Goal: Transaction & Acquisition: Purchase product/service

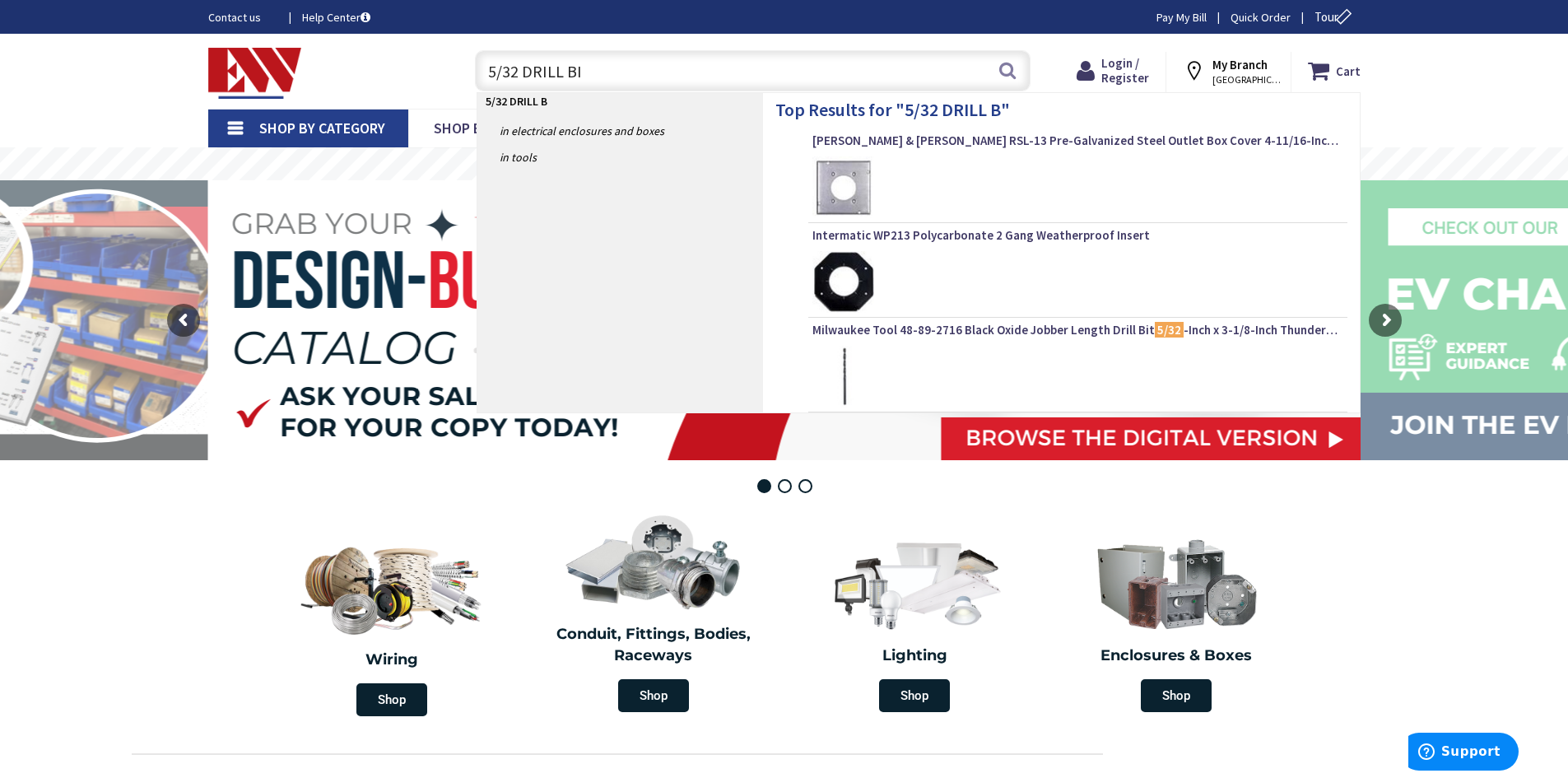
type input "5/32 DRILL BIT"
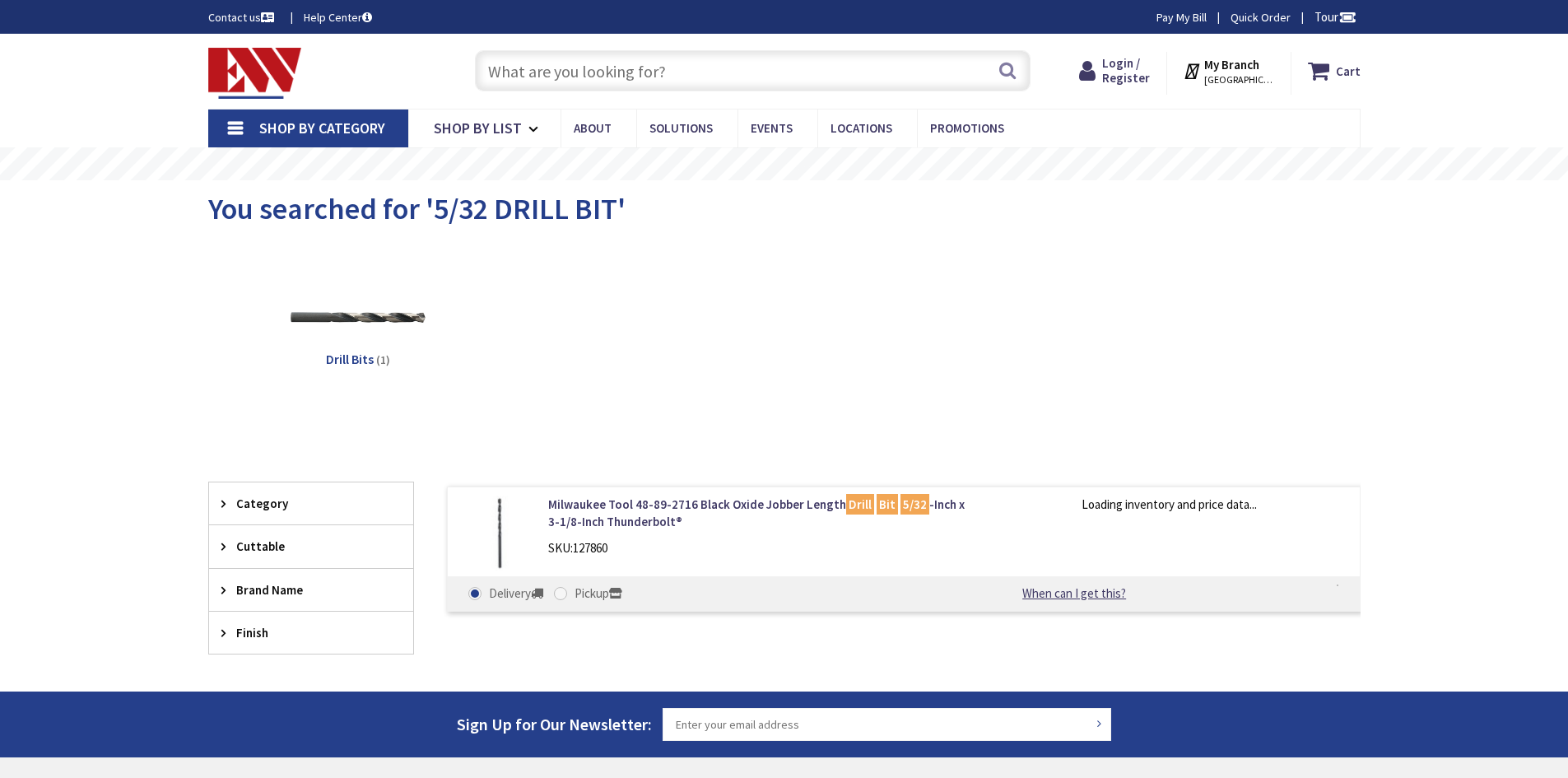
type input "[GEOGRAPHIC_DATA][STREET_ADDRESS][GEOGRAPHIC_DATA]"
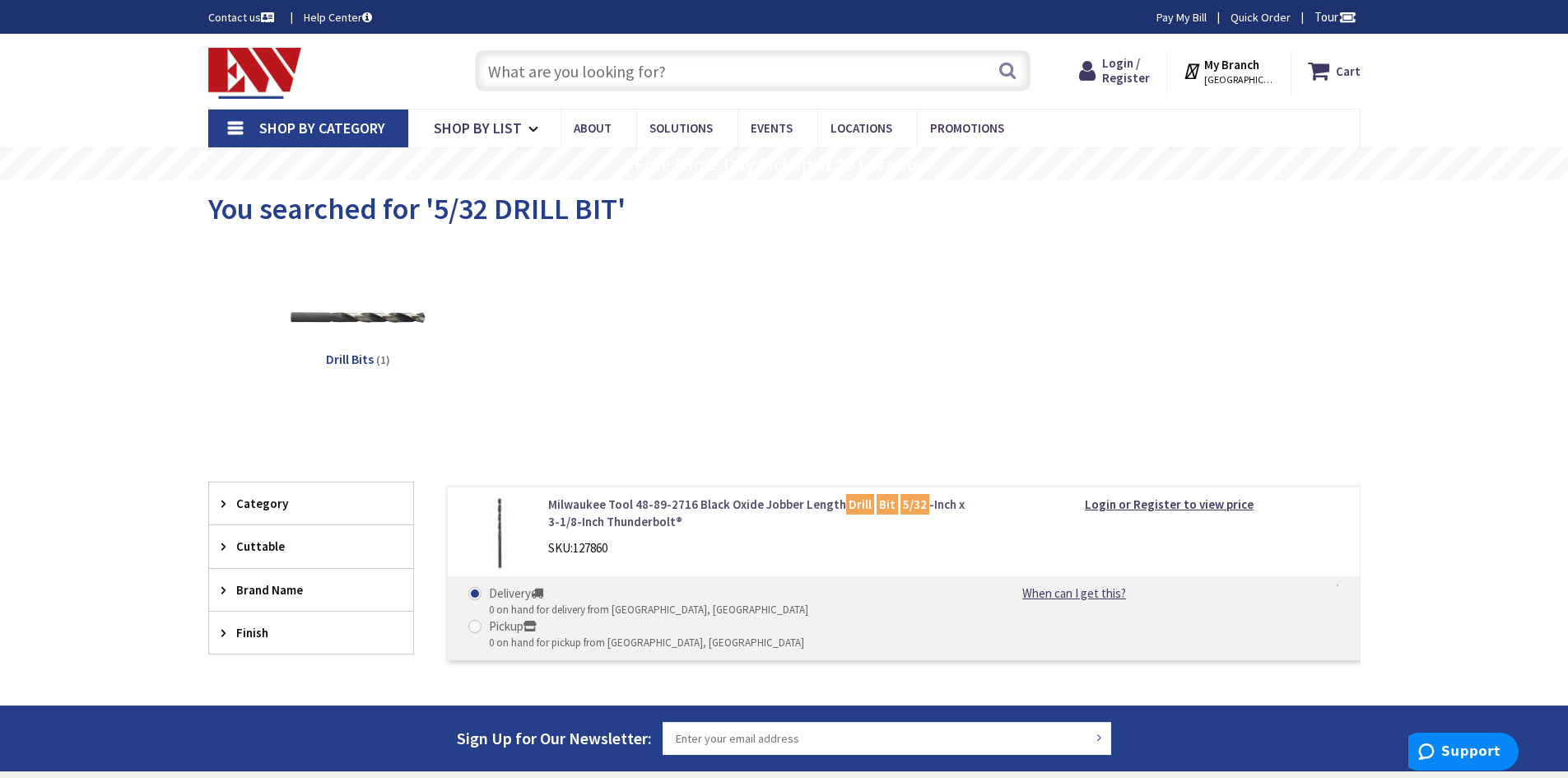
click at [659, 505] on link "Milwaukee Tool 48-89-2716 Black Oxide Jobber Length Drill Bit 5/32 -Inch x 3-1/…" at bounding box center [757, 513] width 419 height 35
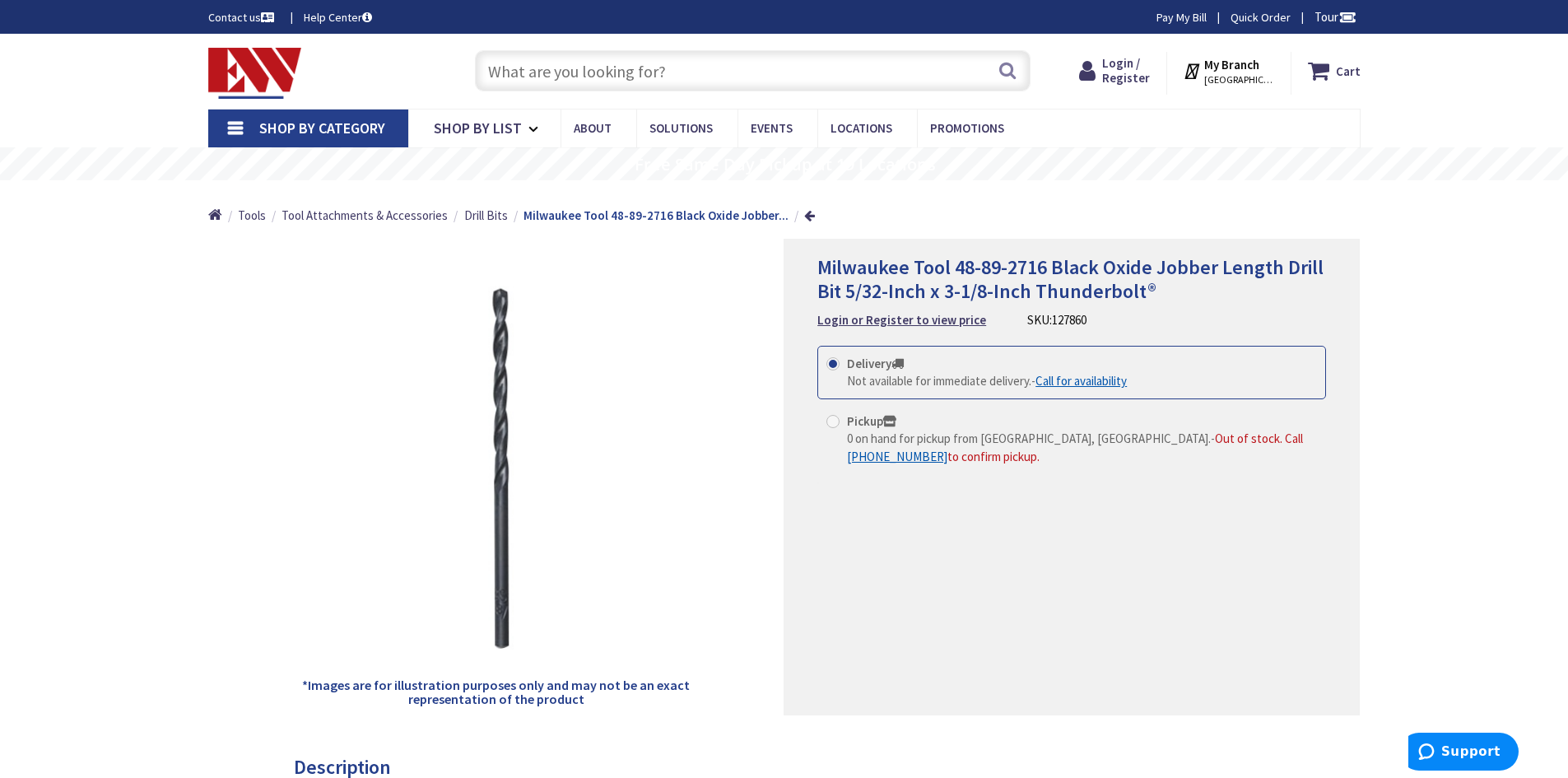
click at [229, 56] on img at bounding box center [254, 73] width 94 height 51
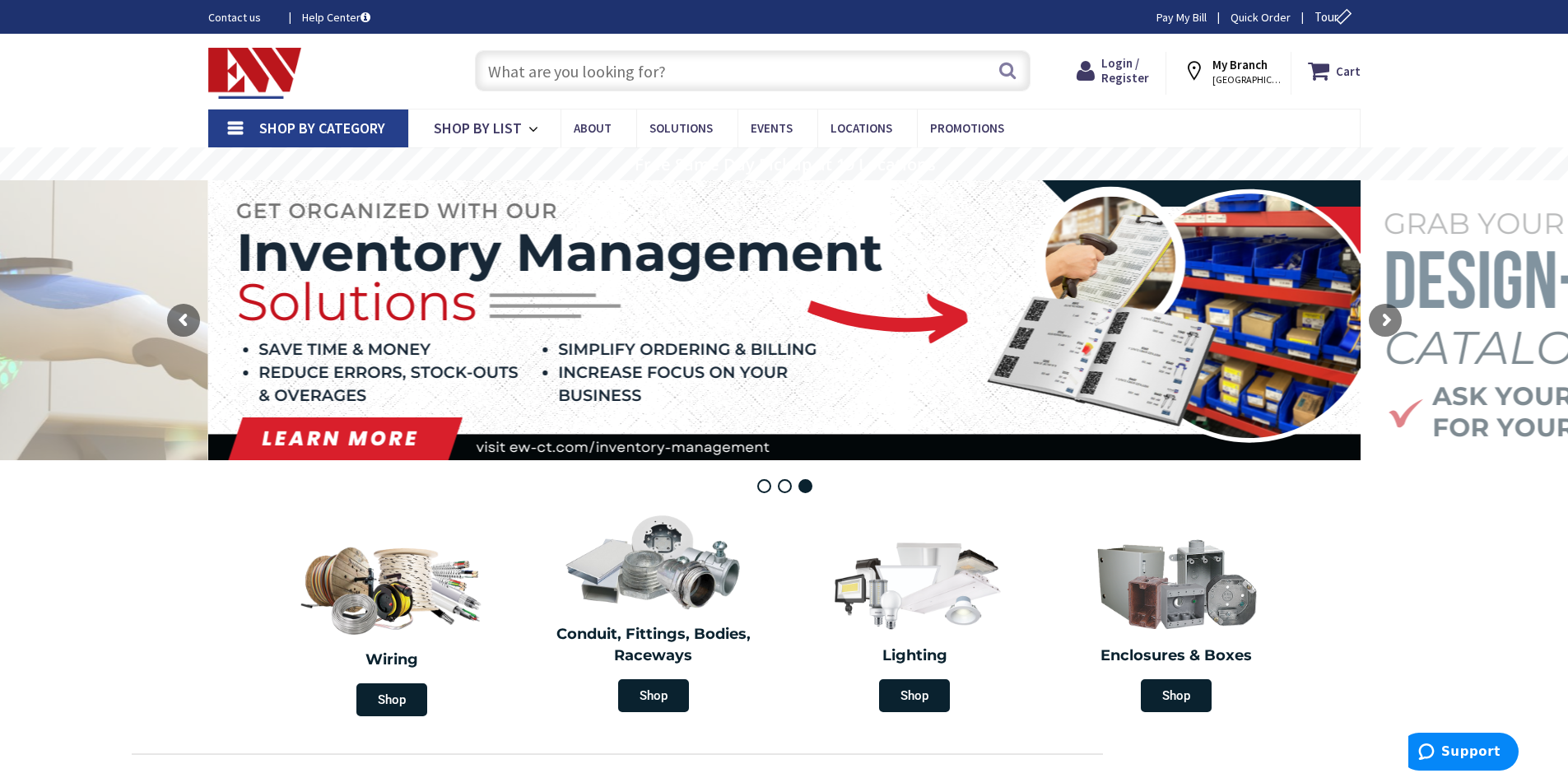
click at [245, 71] on img at bounding box center [254, 73] width 94 height 51
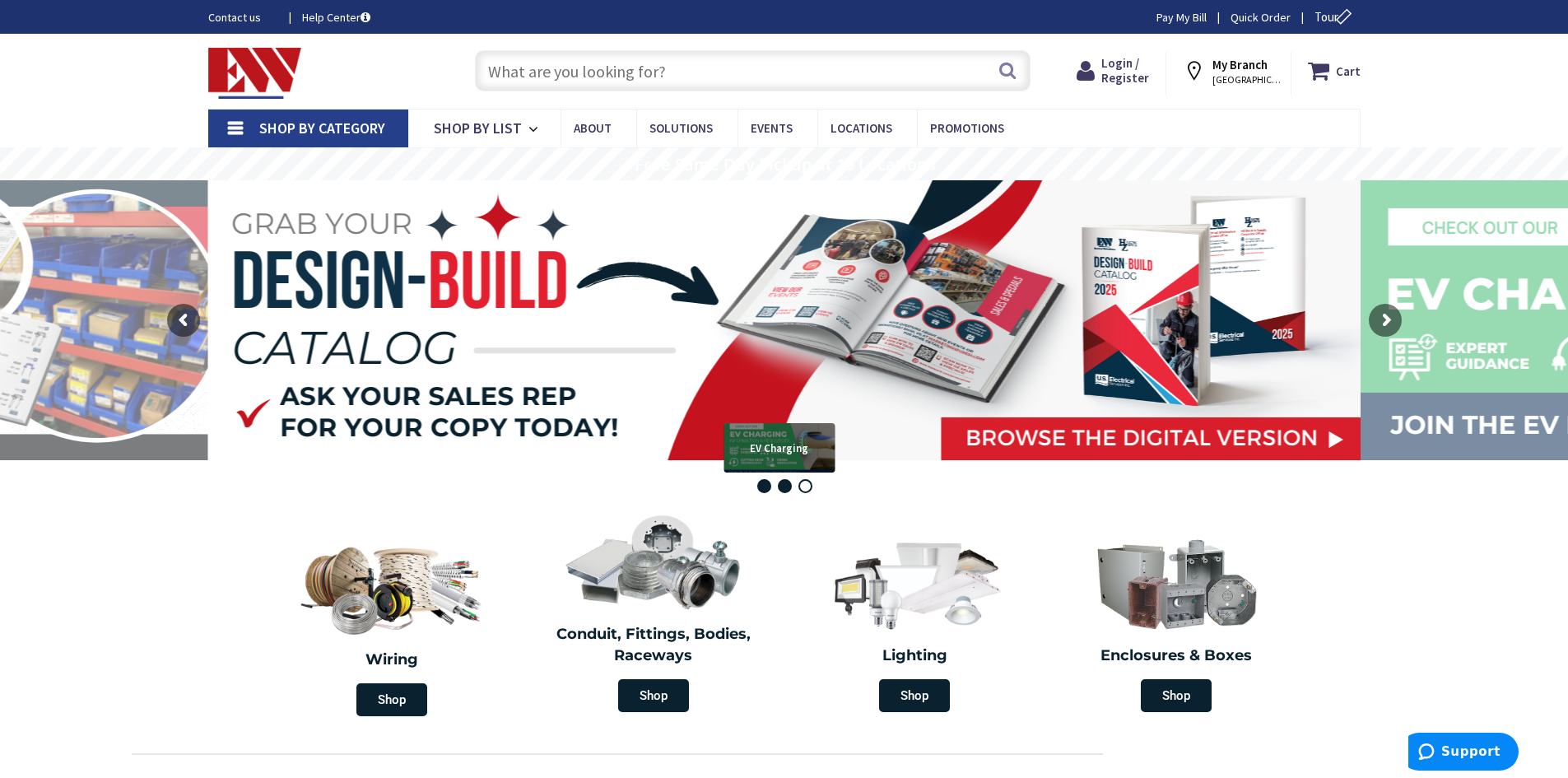
click at [784, 480] on rs-bullet "EV Charging" at bounding box center [785, 486] width 14 height 14
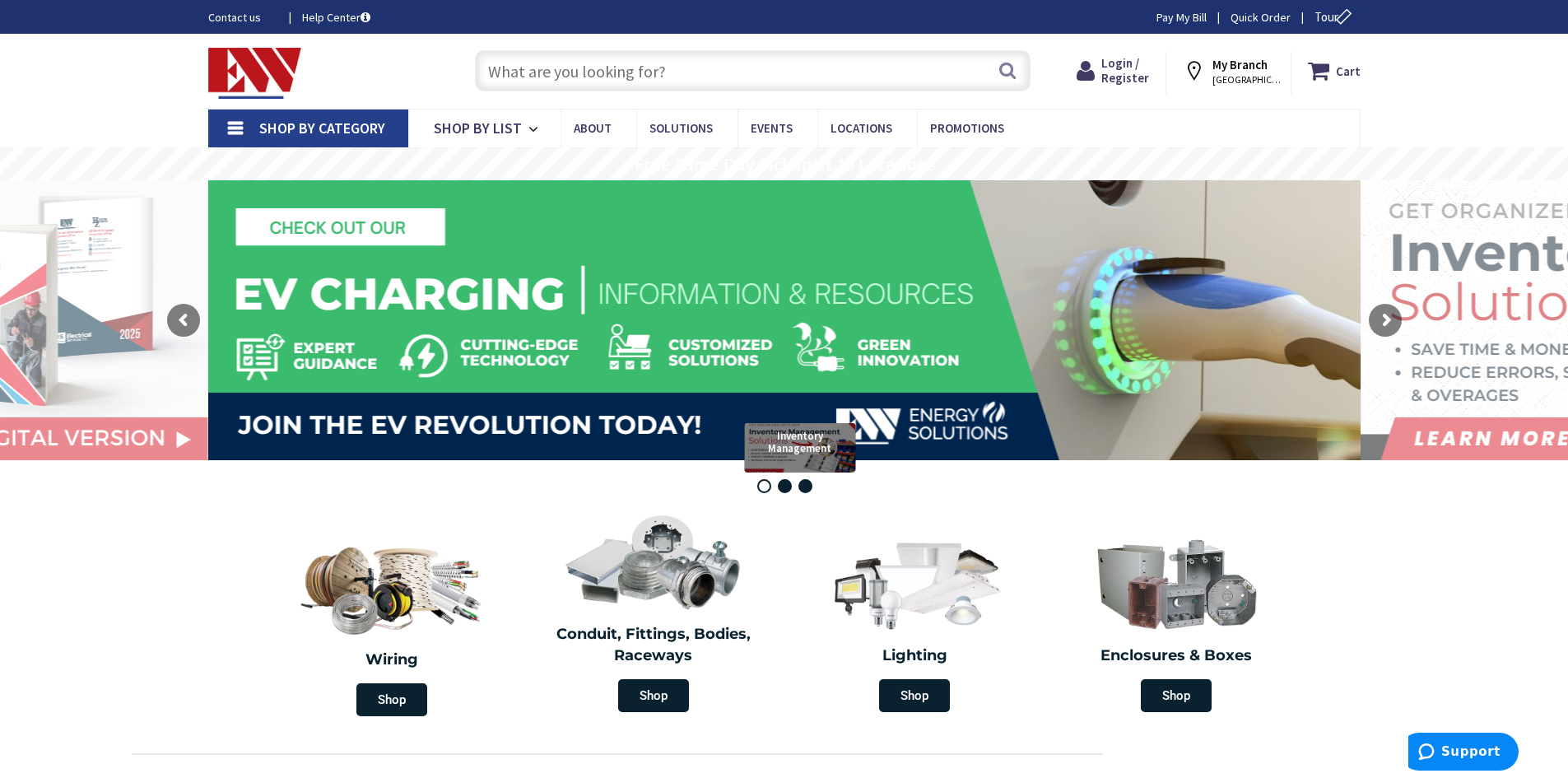
click at [806, 490] on rs-bullet "Inventory Management" at bounding box center [806, 486] width 14 height 14
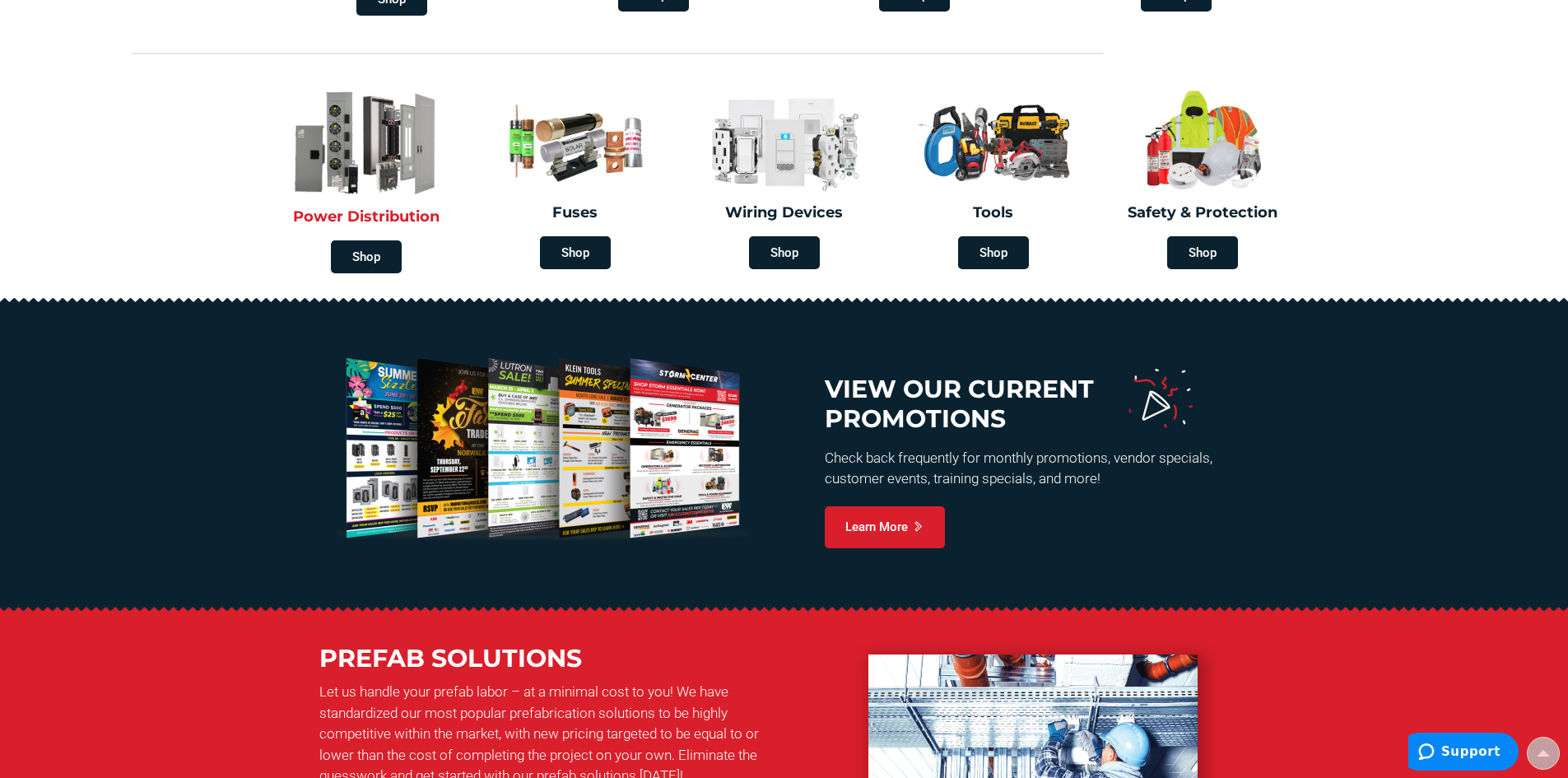
scroll to position [741, 0]
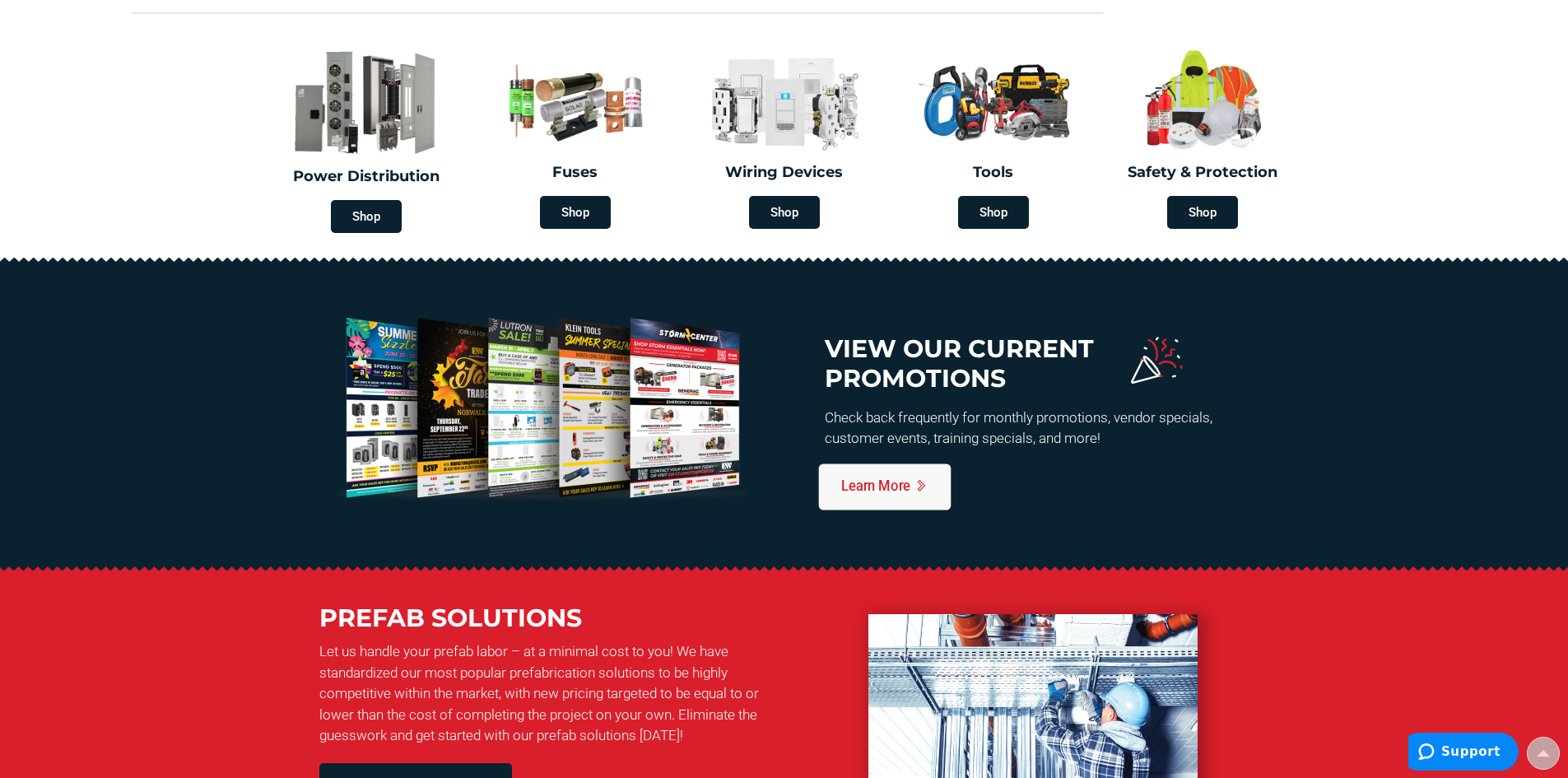
click at [882, 471] on link "Learn More" at bounding box center [885, 487] width 133 height 47
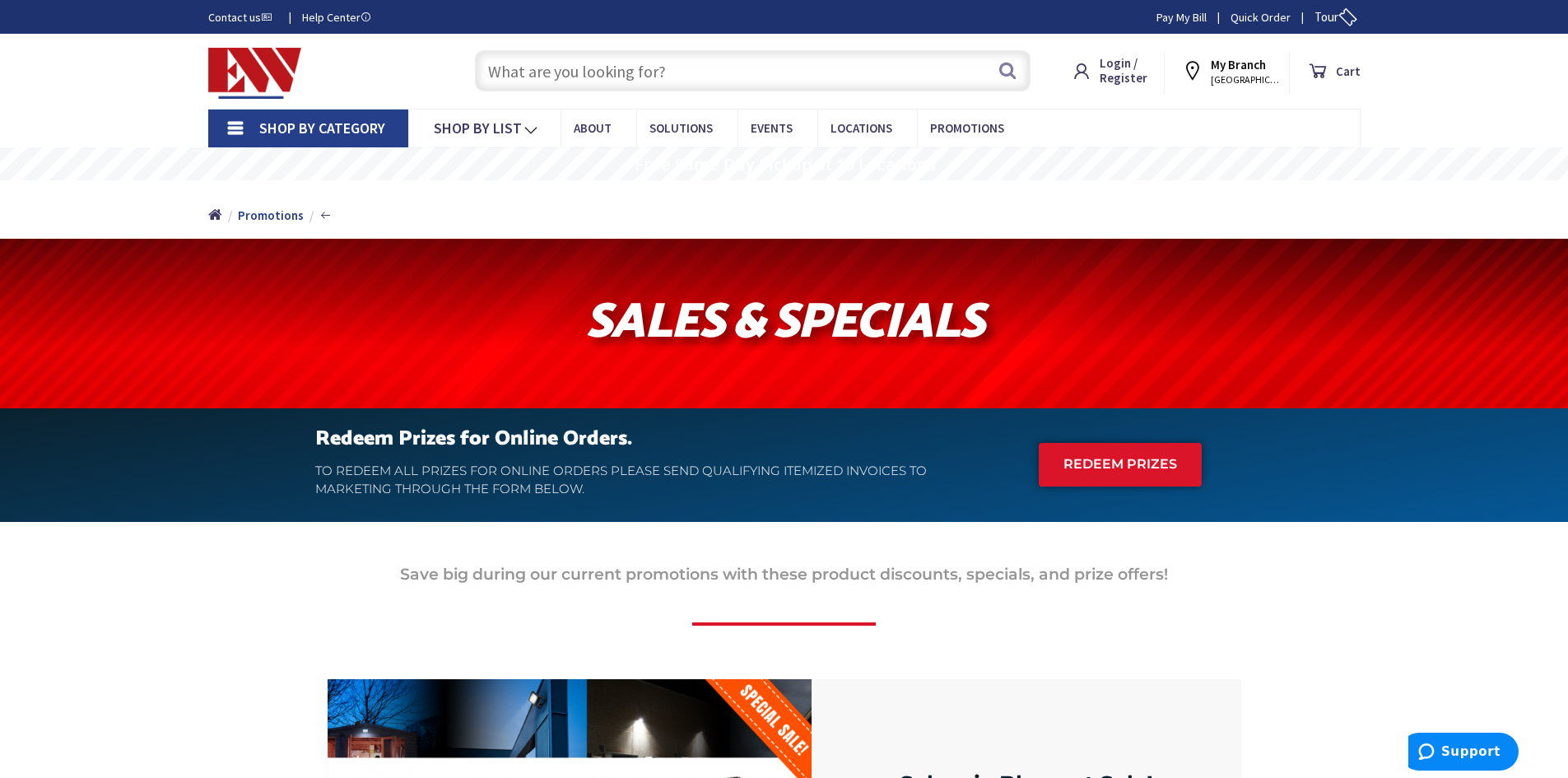
click at [241, 73] on img at bounding box center [254, 73] width 94 height 51
